Goal: Find specific page/section: Find specific page/section

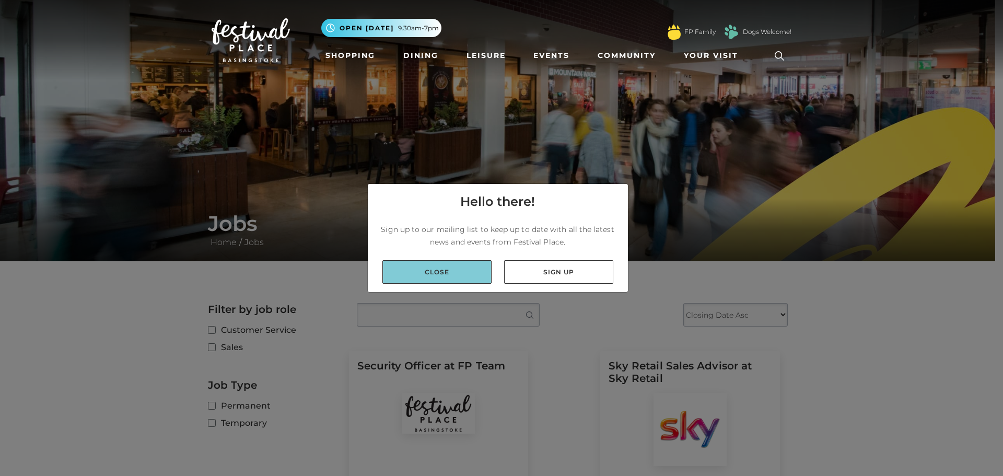
click at [412, 275] on link "Close" at bounding box center [436, 272] width 109 height 24
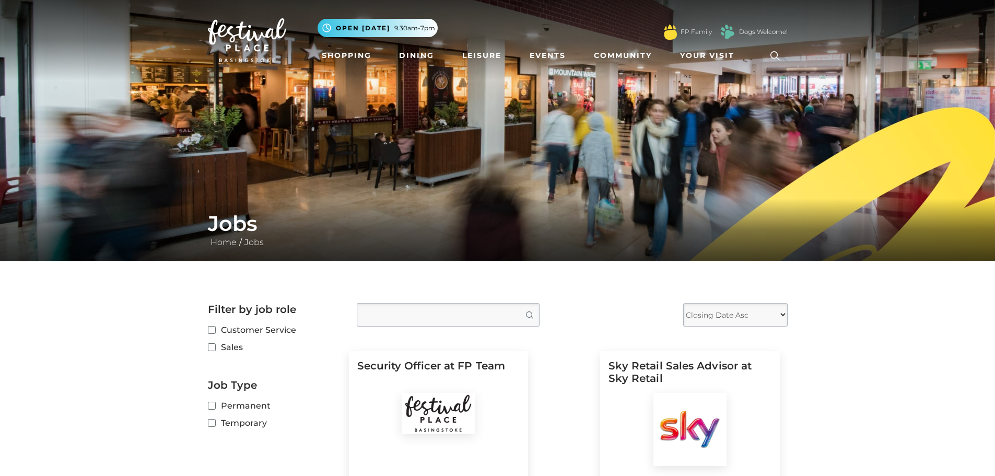
click at [210, 334] on label "Customer Service" at bounding box center [274, 329] width 133 height 13
click at [210, 334] on input "Customer Service" at bounding box center [211, 330] width 7 height 7
checkbox input "true"
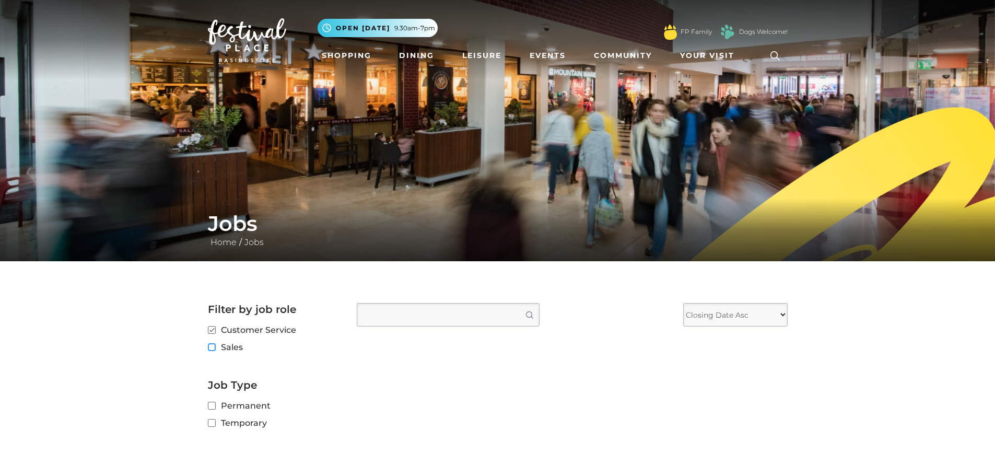
click at [210, 345] on input "Sales" at bounding box center [211, 347] width 7 height 7
checkbox input "true"
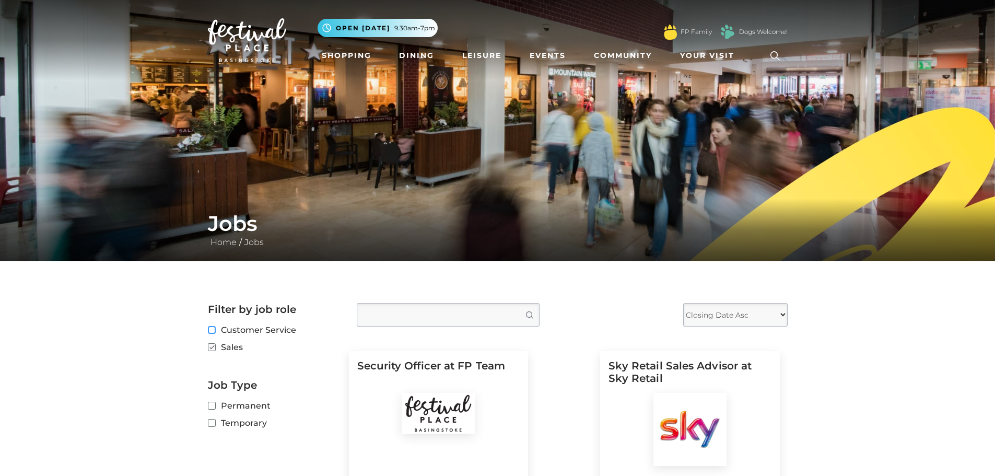
click at [210, 331] on input "Customer Service" at bounding box center [211, 330] width 7 height 7
checkbox input "true"
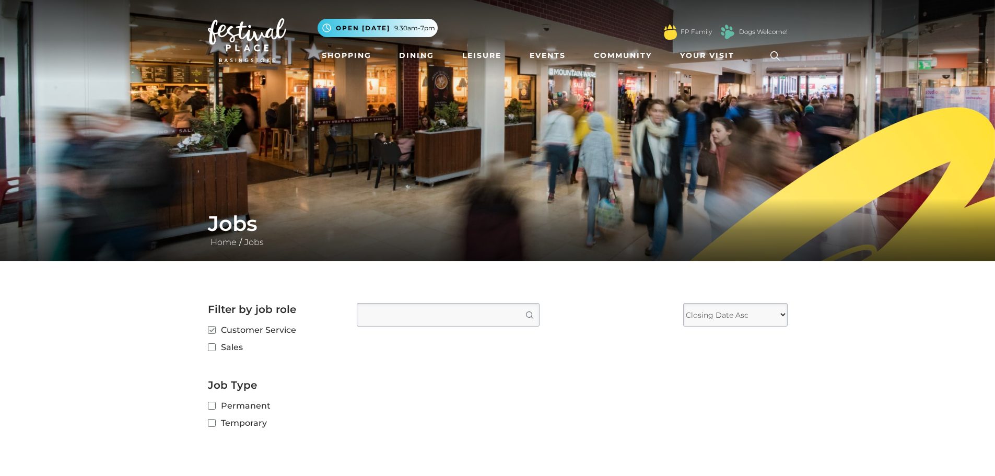
click at [212, 352] on label "Sales" at bounding box center [274, 347] width 133 height 13
click at [212, 351] on input "Sales" at bounding box center [211, 347] width 7 height 7
checkbox input "true"
checkbox input "false"
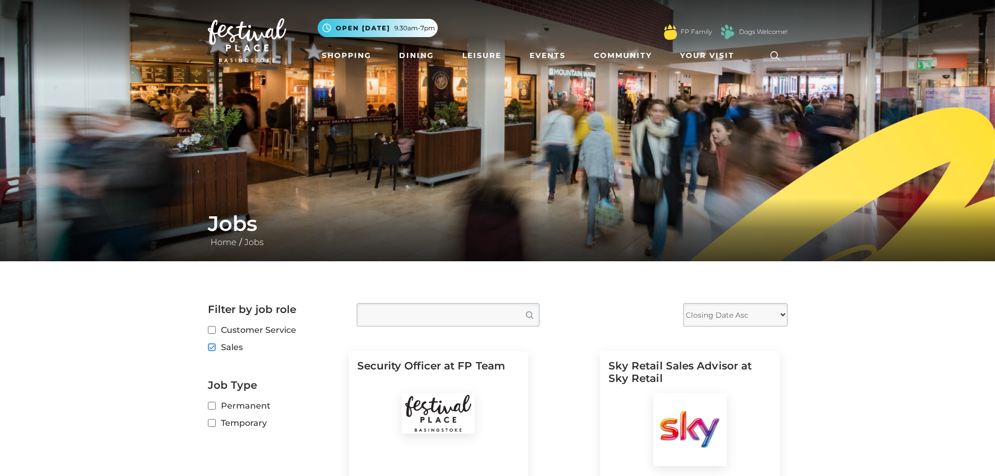
click at [211, 348] on input "Sales" at bounding box center [211, 347] width 7 height 7
checkbox input "false"
